Goal: Task Accomplishment & Management: Complete application form

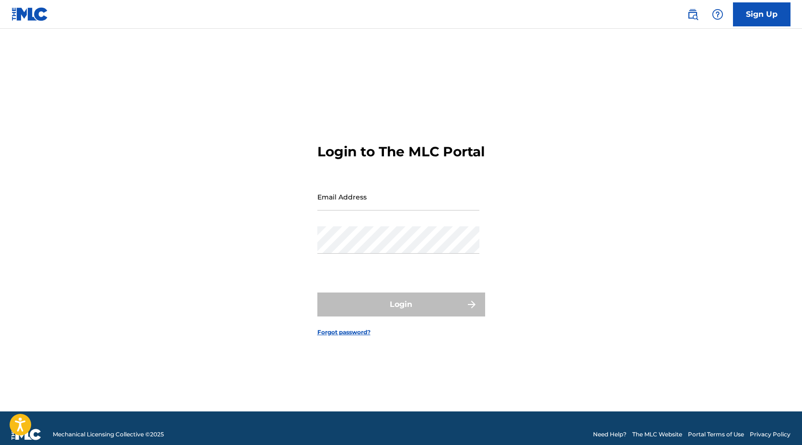
click at [768, 22] on link "Sign Up" at bounding box center [762, 14] width 58 height 24
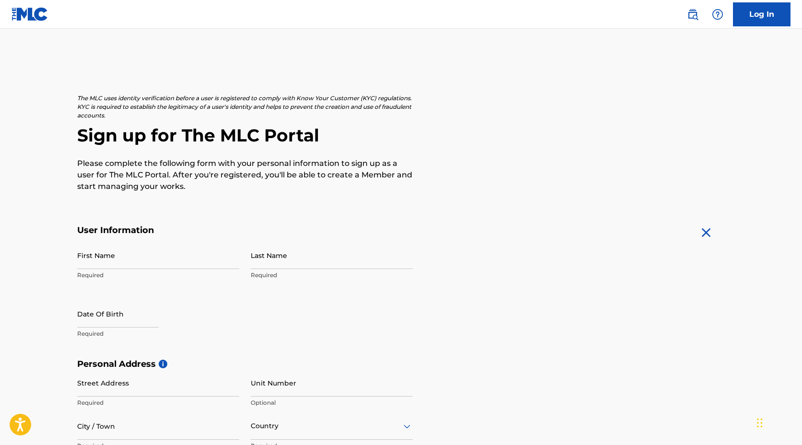
click at [136, 260] on input "First Name" at bounding box center [158, 255] width 162 height 27
type input "[PERSON_NAME]"
click at [320, 264] on input "Last Name" at bounding box center [332, 255] width 162 height 27
type input "[PERSON_NAME]"
select select "7"
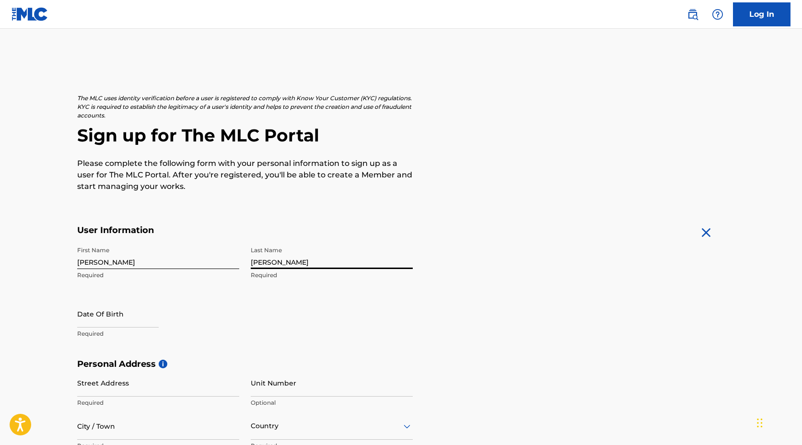
select select "2025"
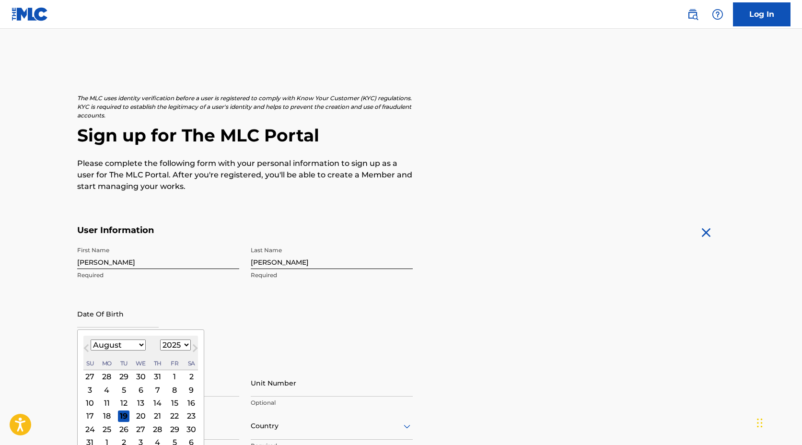
click at [123, 314] on input "text" at bounding box center [118, 313] width 82 height 27
click at [187, 347] on button "Next Month" at bounding box center [194, 349] width 15 height 15
select select "8"
click at [170, 342] on select "1899 1900 1901 1902 1903 1904 1905 1906 1907 1908 1909 1910 1911 1912 1913 1914…" at bounding box center [175, 344] width 31 height 11
select select "1998"
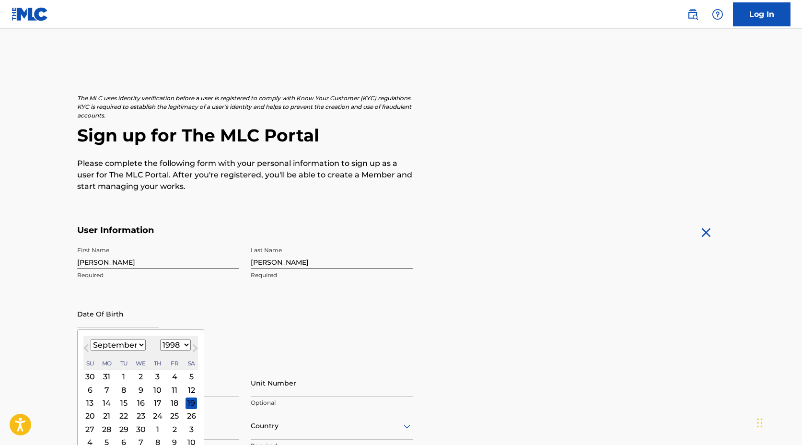
click at [133, 350] on select "January February March April May June July August September October November De…" at bounding box center [118, 344] width 55 height 11
select select "5"
click at [140, 417] on div "24" at bounding box center [141, 416] width 12 height 12
type input "[DATE]"
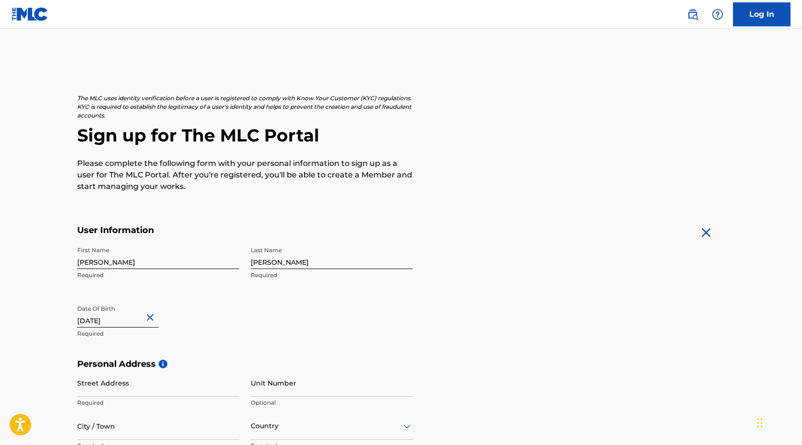
click at [310, 336] on div "First Name [PERSON_NAME] Required Last Name [PERSON_NAME] Required Date Of Birt…" at bounding box center [245, 300] width 336 height 117
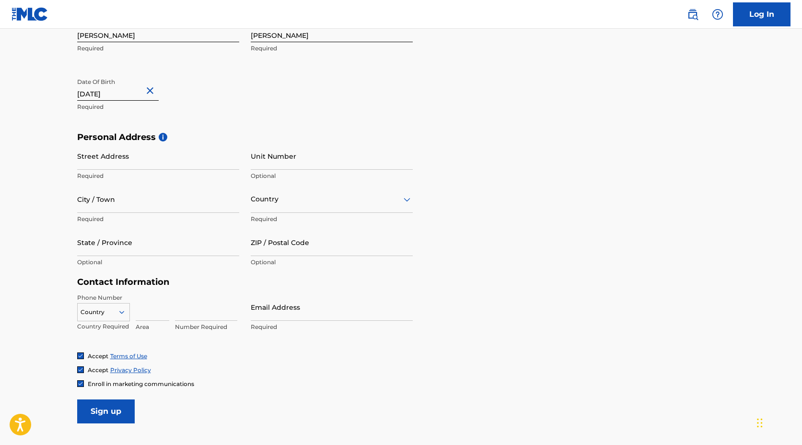
scroll to position [233, 0]
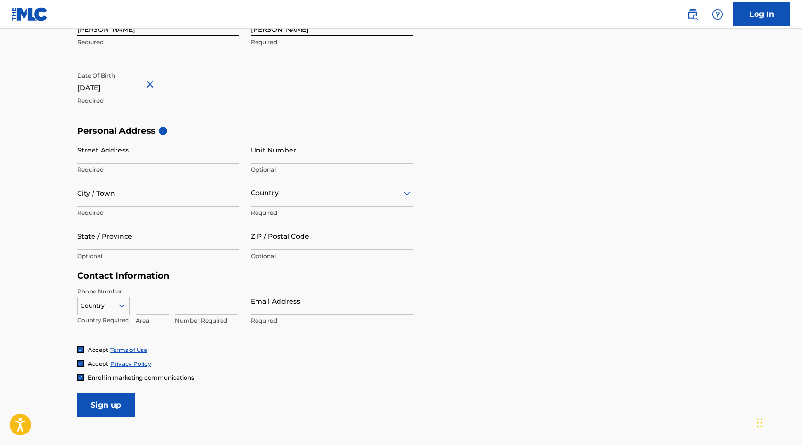
click at [120, 150] on input "Street Address" at bounding box center [158, 149] width 162 height 27
type input "[STREET_ADDRESS]"
click at [151, 197] on input "City / Town" at bounding box center [158, 192] width 162 height 27
type input "La Vergne"
click at [308, 194] on div at bounding box center [332, 193] width 162 height 12
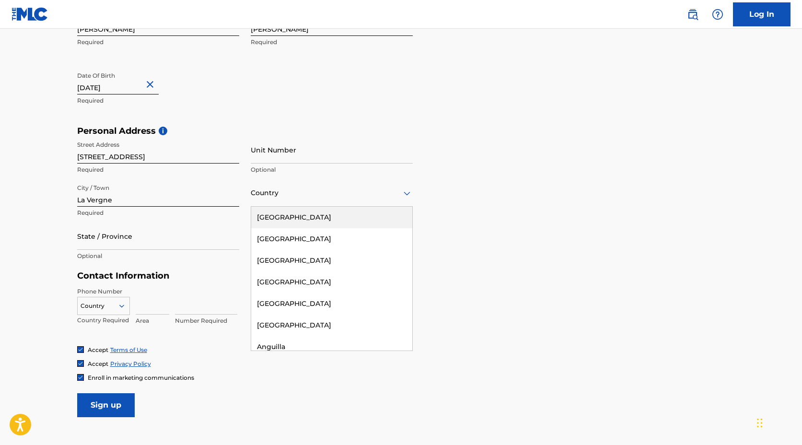
click at [298, 223] on div "[GEOGRAPHIC_DATA]" at bounding box center [331, 218] width 161 height 22
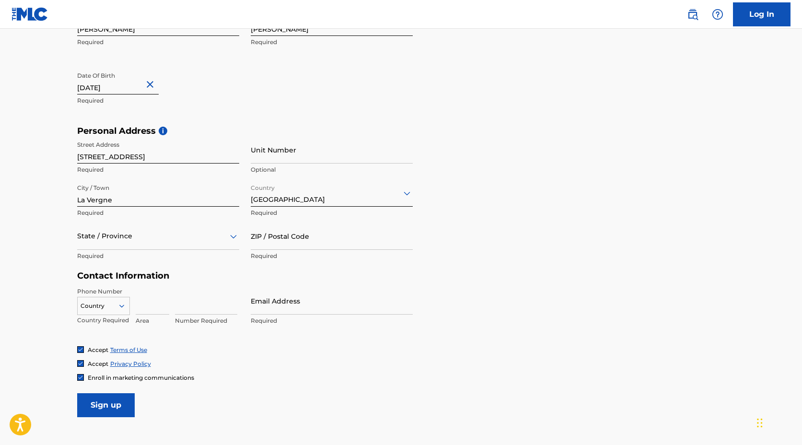
click at [202, 241] on div at bounding box center [158, 236] width 162 height 12
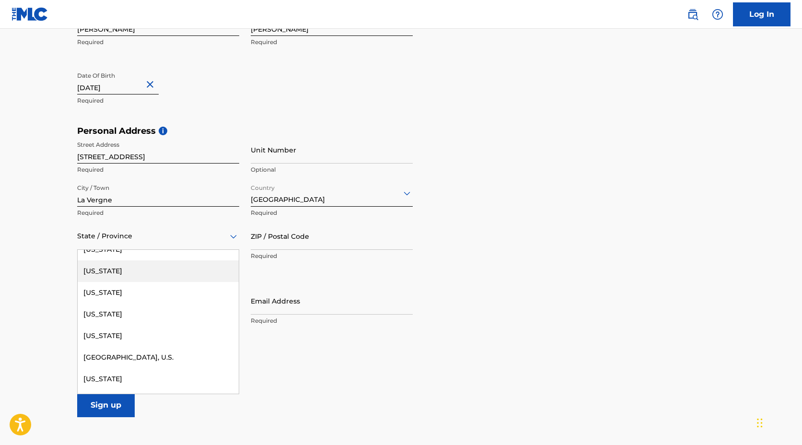
scroll to position [1005, 0]
click at [153, 271] on div "[US_STATE]" at bounding box center [158, 269] width 161 height 22
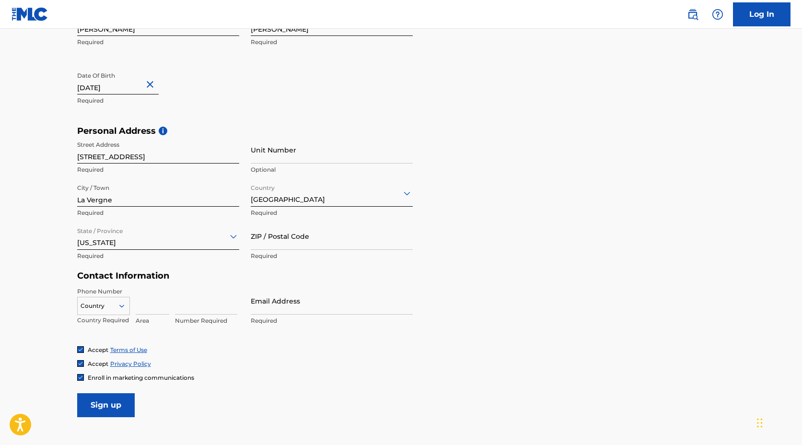
click at [263, 238] on input "ZIP / Postal Code" at bounding box center [332, 235] width 162 height 27
type input "37086"
click at [155, 313] on input at bounding box center [153, 300] width 34 height 27
type input "787"
type input "6393998"
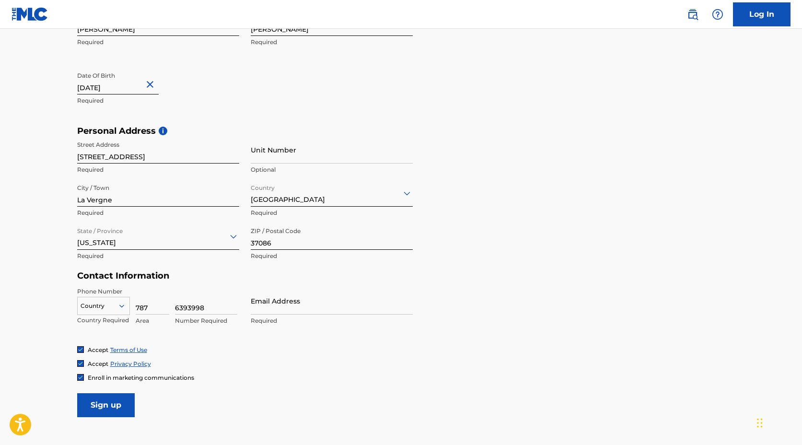
click at [287, 304] on input "Email Address" at bounding box center [332, 300] width 162 height 27
type input "[EMAIL_ADDRESS][DOMAIN_NAME]"
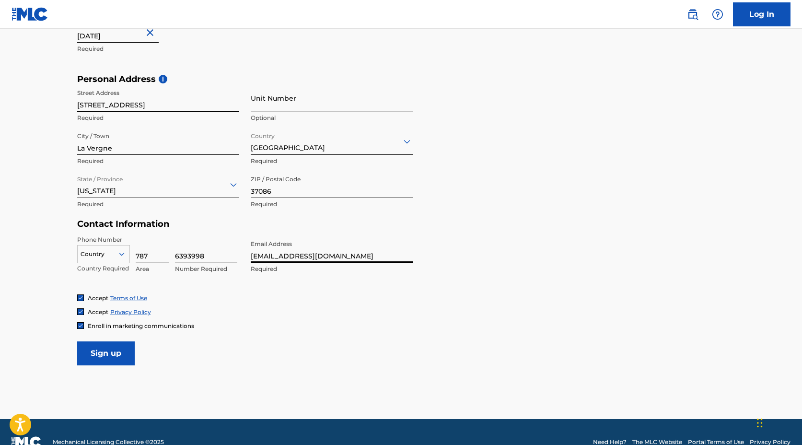
scroll to position [288, 0]
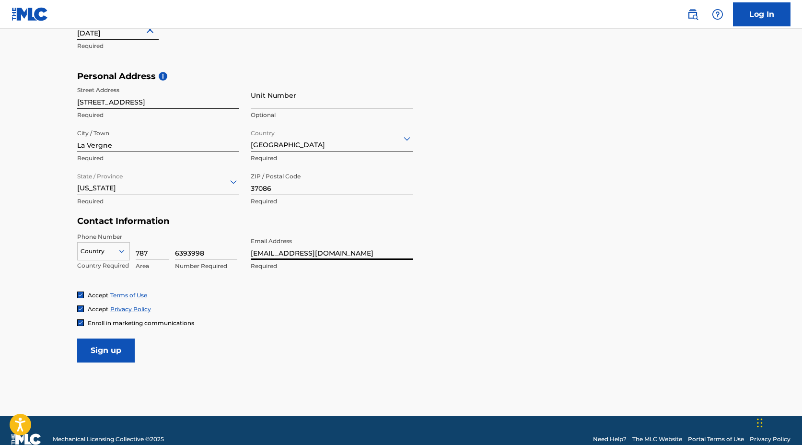
click at [109, 352] on input "Sign up" at bounding box center [106, 351] width 58 height 24
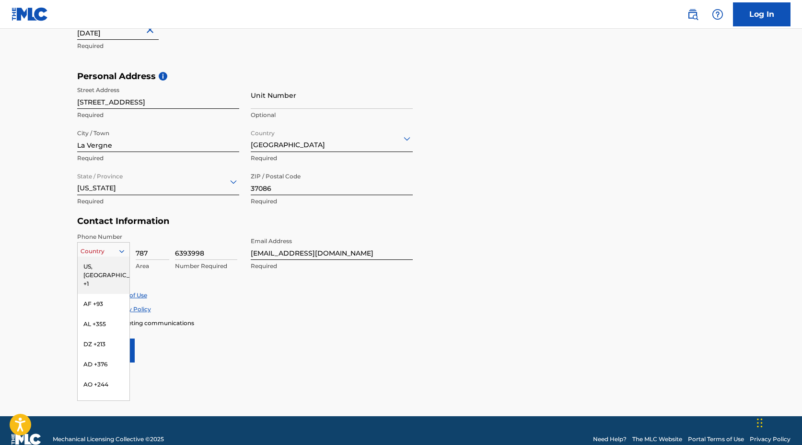
click at [106, 254] on div at bounding box center [104, 251] width 52 height 11
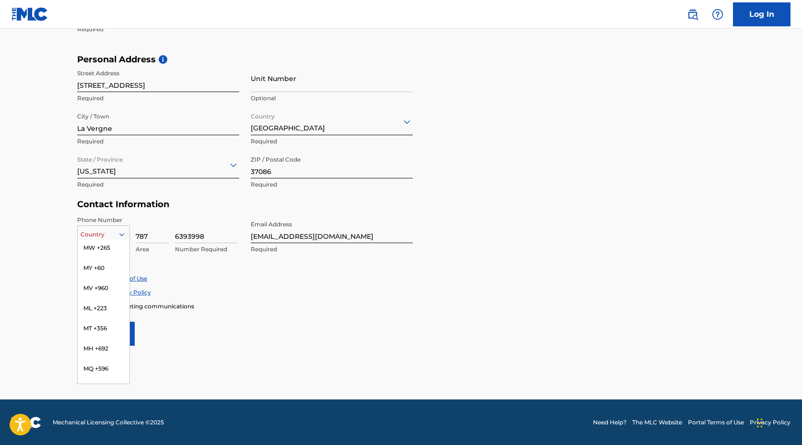
scroll to position [2348, 0]
click at [119, 231] on icon at bounding box center [121, 234] width 9 height 9
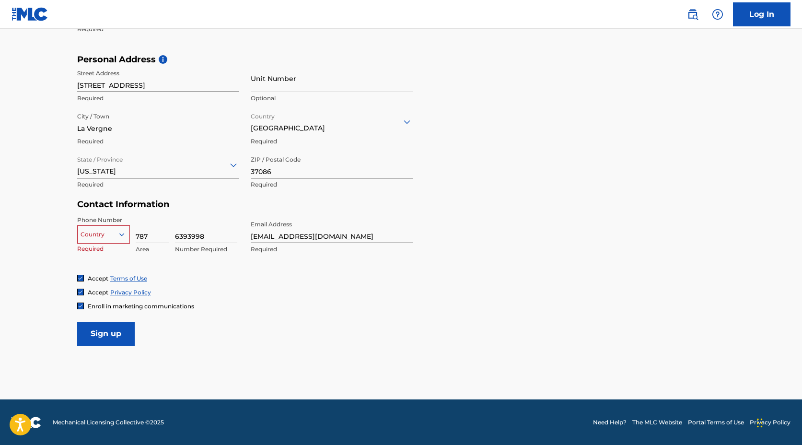
click at [119, 231] on icon at bounding box center [121, 234] width 9 height 9
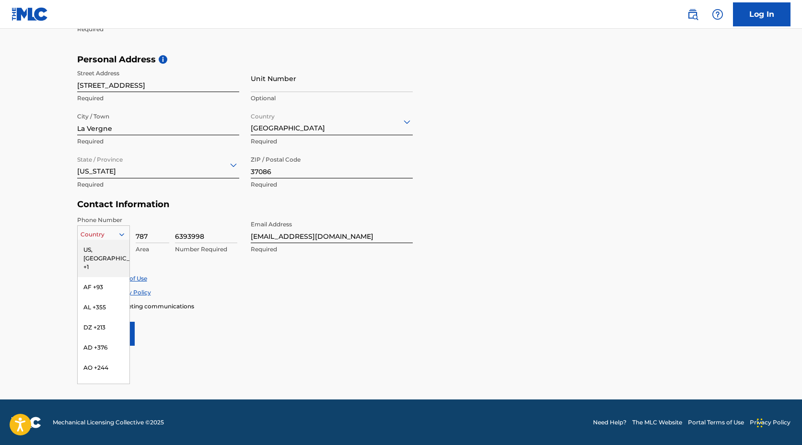
click at [111, 245] on div "US, [GEOGRAPHIC_DATA] +1" at bounding box center [104, 258] width 52 height 37
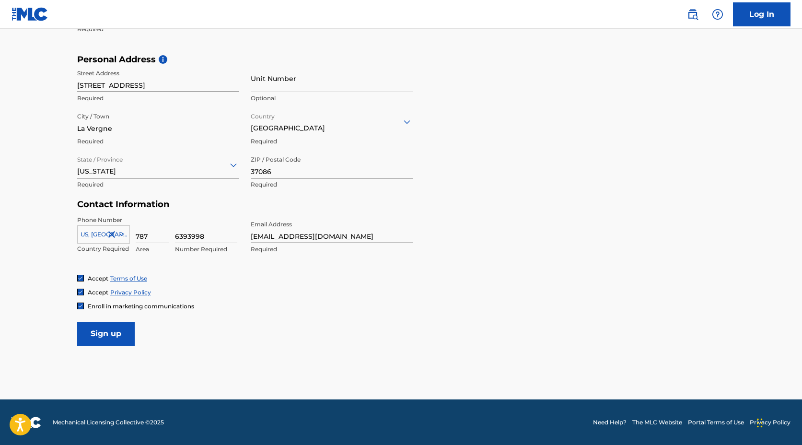
click at [95, 341] on input "Sign up" at bounding box center [106, 334] width 58 height 24
